Goal: Task Accomplishment & Management: Use online tool/utility

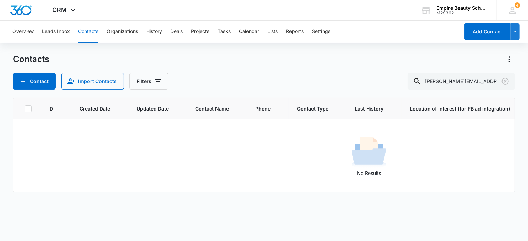
scroll to position [0, 171]
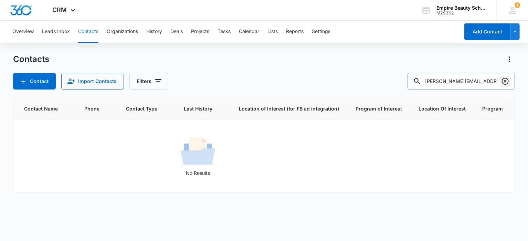
click at [504, 81] on icon "Clear" at bounding box center [506, 81] width 8 height 8
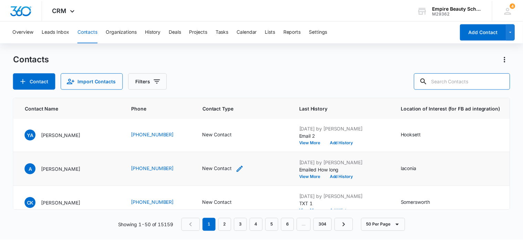
scroll to position [276, 171]
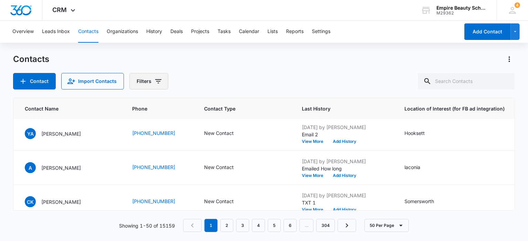
click at [158, 78] on icon "Filters" at bounding box center [158, 81] width 8 height 8
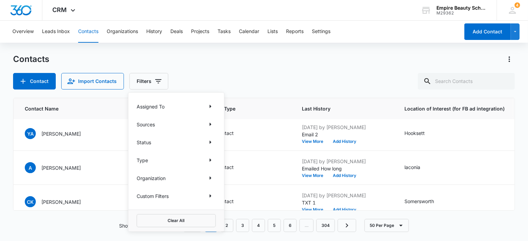
click at [191, 196] on div "Custom Filters" at bounding box center [176, 196] width 79 height 11
click at [207, 194] on icon "Show Custom Filters filters" at bounding box center [210, 196] width 8 height 8
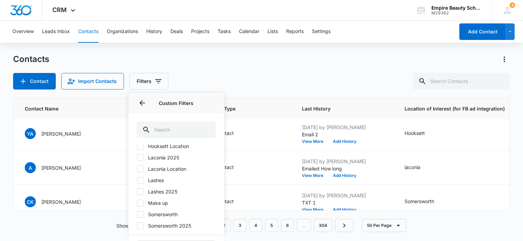
scroll to position [69, 0]
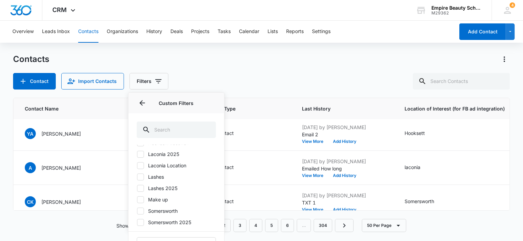
click at [139, 157] on icon at bounding box center [140, 154] width 6 height 6
click at [137, 154] on input "Laconia 2025" at bounding box center [137, 154] width 0 height 0
checkbox input "true"
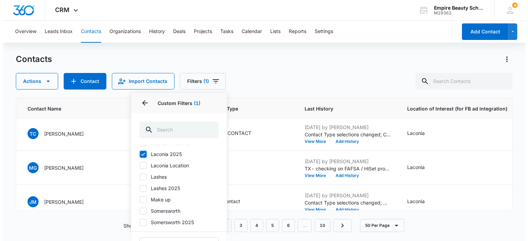
scroll to position [0, 171]
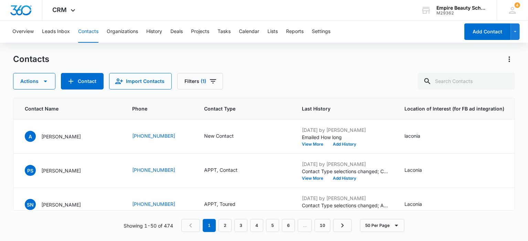
click at [309, 65] on div "Contacts Actions Contact Import Contacts Filters (1)" at bounding box center [264, 72] width 502 height 36
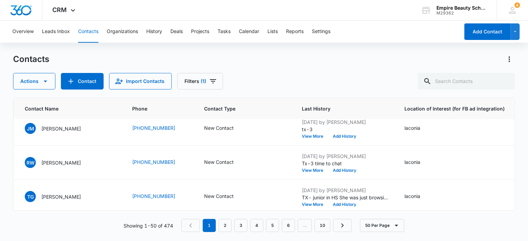
scroll to position [1615, 171]
